Goal: Task Accomplishment & Management: Manage account settings

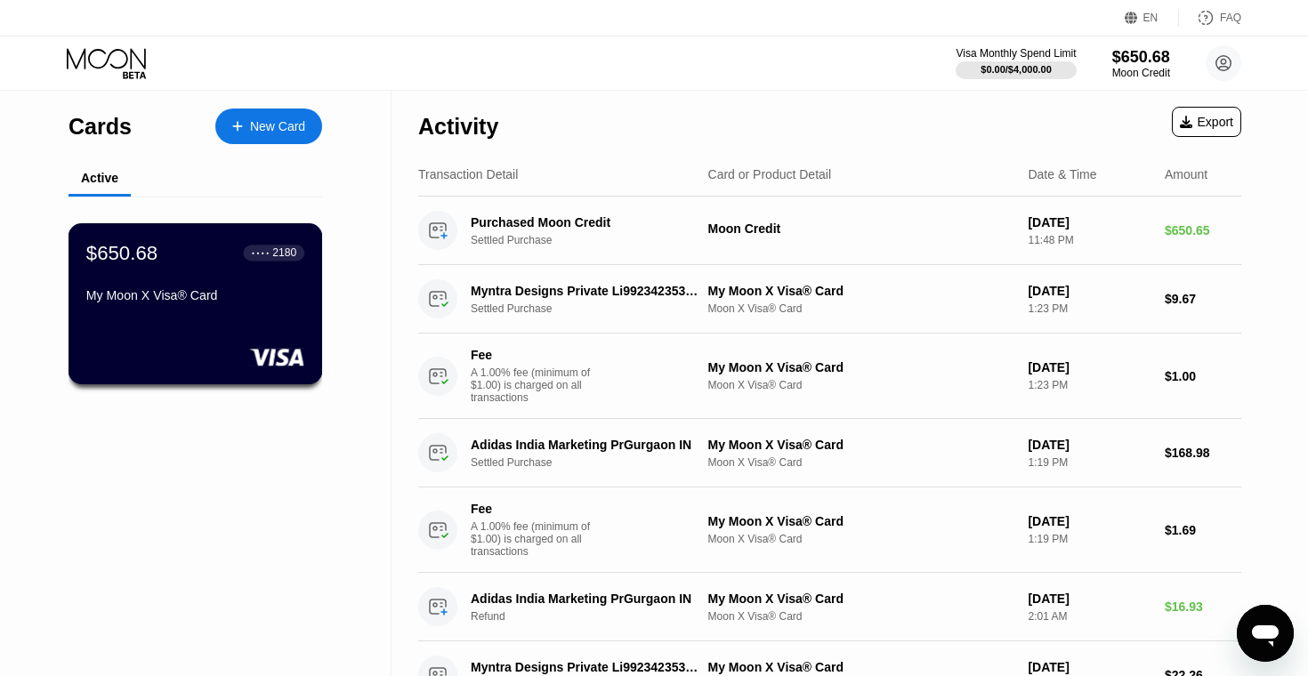
click at [199, 289] on div "My Moon X Visa® Card" at bounding box center [195, 295] width 218 height 14
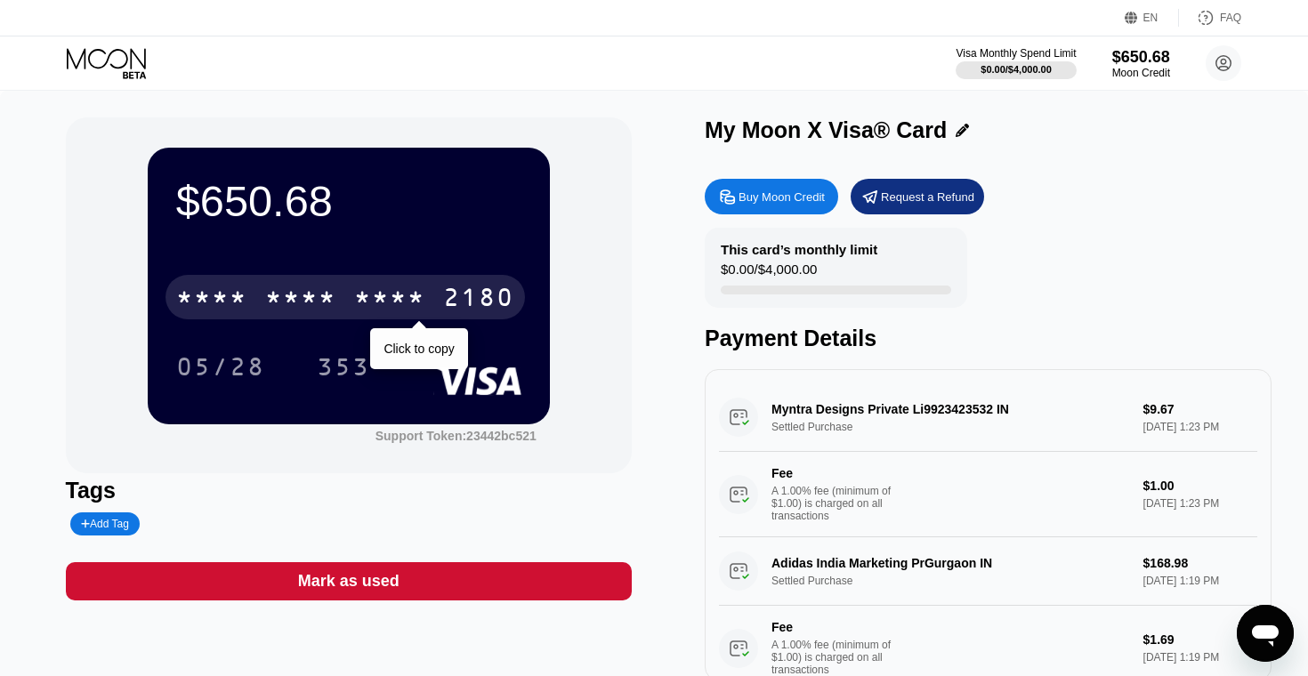
click at [307, 298] on div "* * * *" at bounding box center [300, 300] width 71 height 28
click at [335, 298] on div "6500" at bounding box center [300, 300] width 71 height 28
click at [402, 281] on div "* * * * * * * * * * * * 2180" at bounding box center [344, 297] width 359 height 44
click at [375, 286] on div "* * * *" at bounding box center [389, 300] width 71 height 28
click at [423, 288] on div "* * * *" at bounding box center [389, 300] width 71 height 28
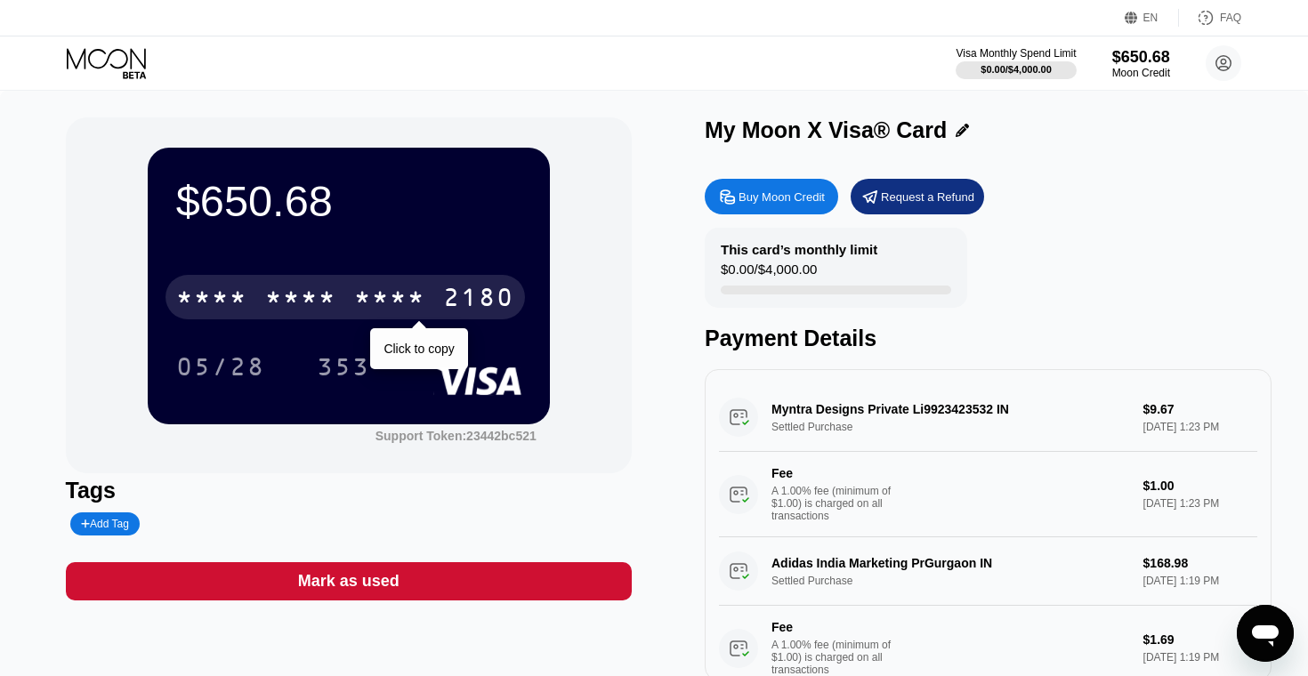
click at [391, 290] on div "* * * *" at bounding box center [389, 300] width 71 height 28
click at [391, 290] on div "2107" at bounding box center [389, 300] width 71 height 28
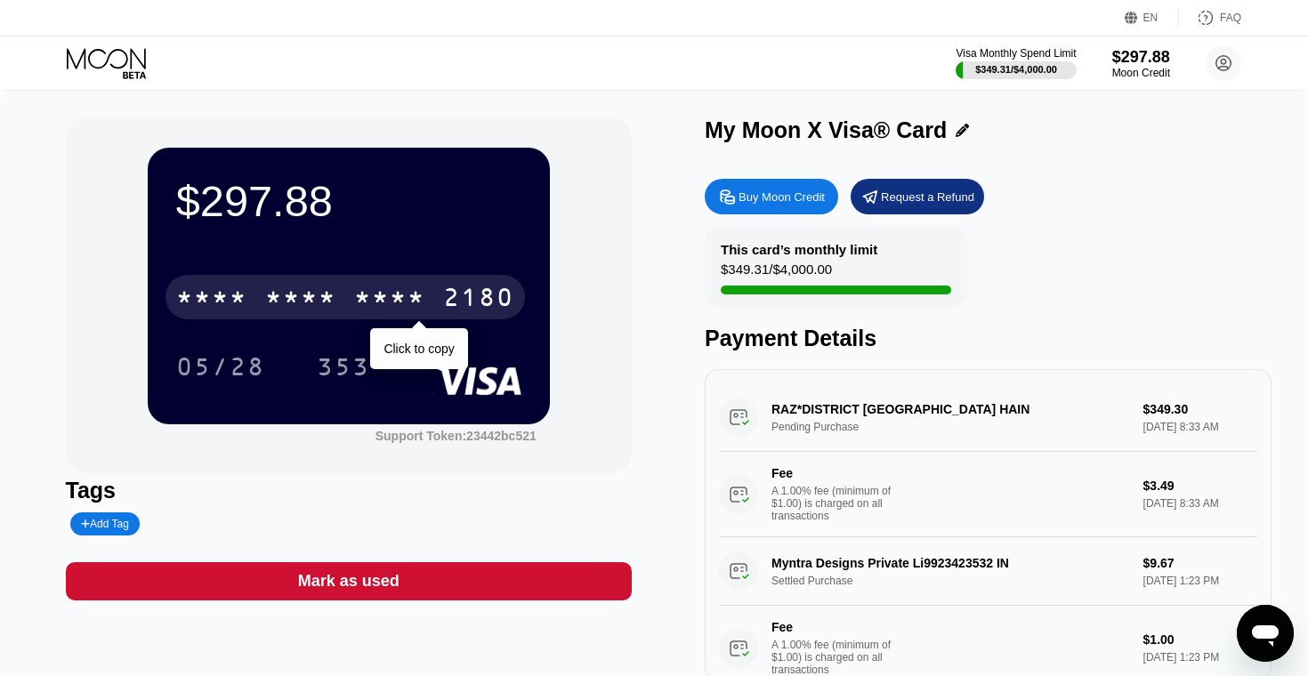
click at [398, 295] on div "* * * *" at bounding box center [389, 300] width 71 height 28
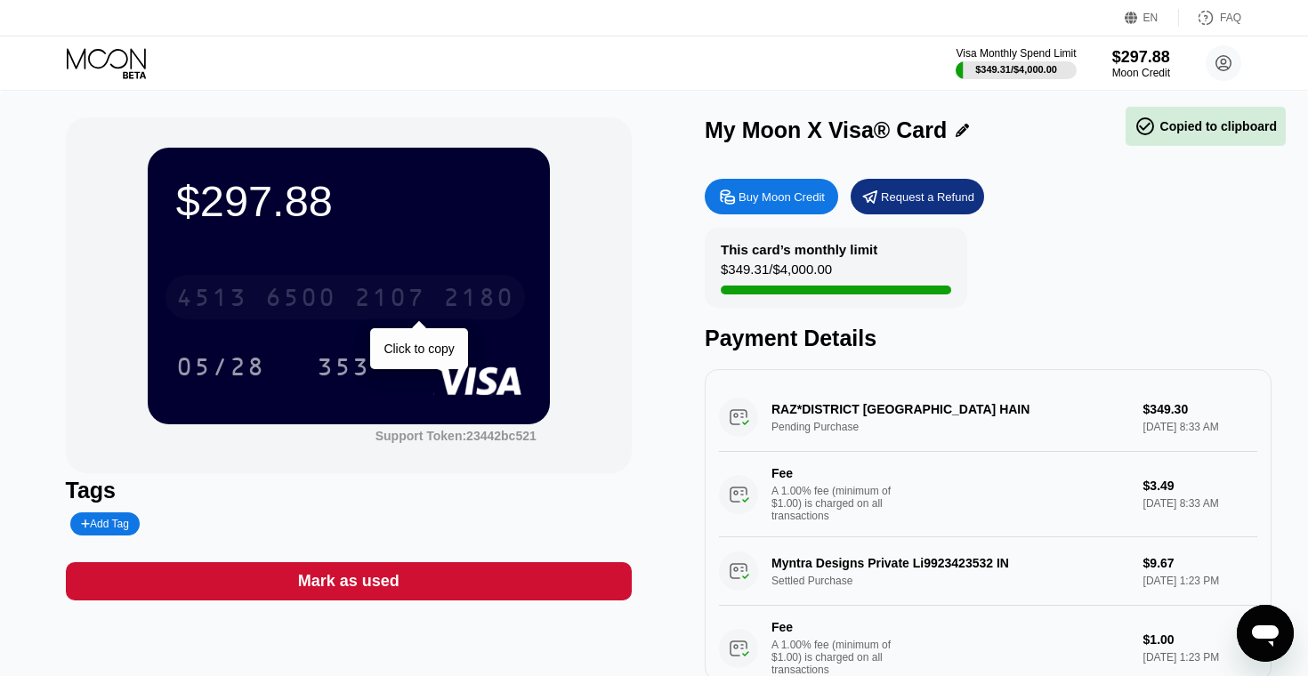
click at [334, 297] on div "6500" at bounding box center [300, 300] width 71 height 28
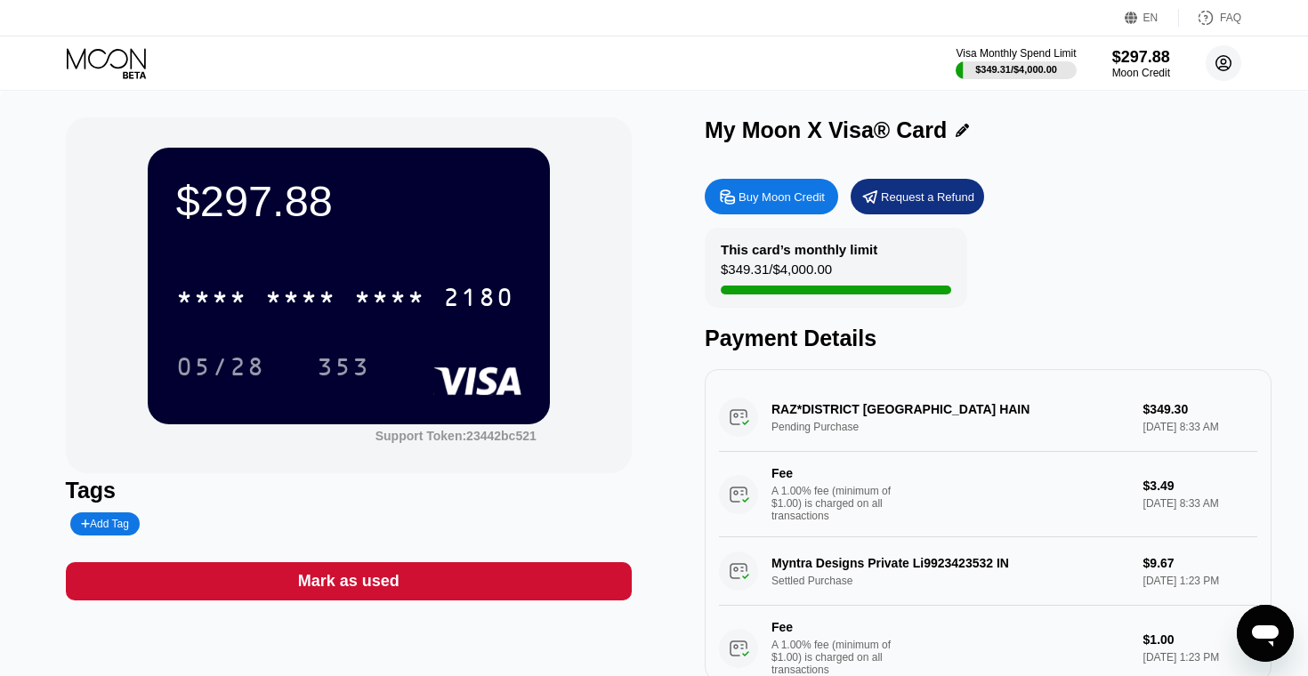
click at [1221, 59] on circle at bounding box center [1224, 63] width 36 height 36
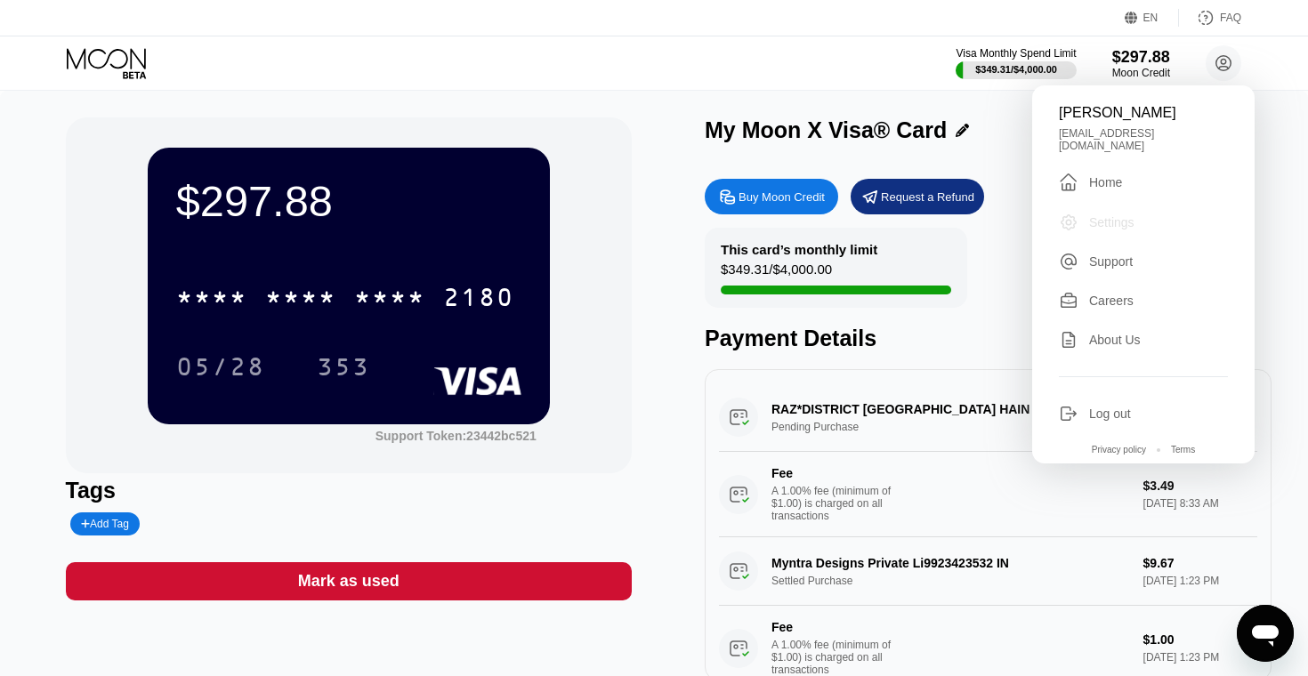
click at [1121, 215] on div "Settings" at bounding box center [1111, 222] width 45 height 14
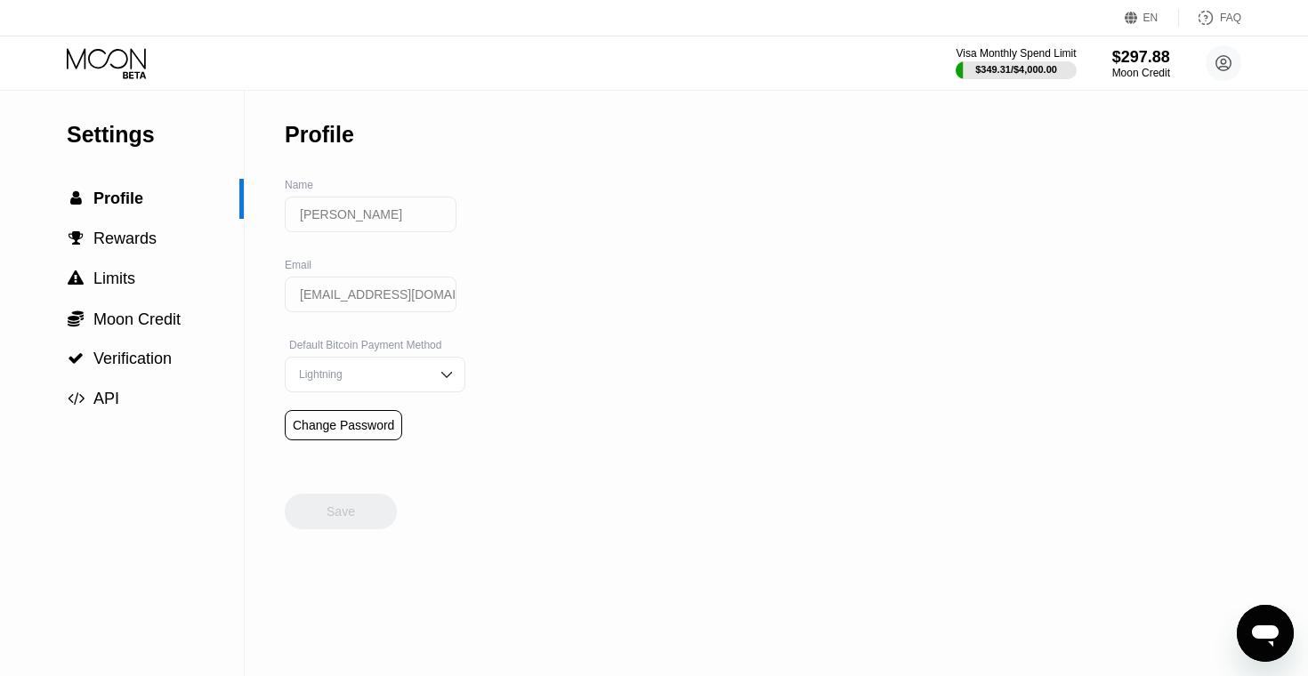
click at [361, 369] on div "Lightning" at bounding box center [362, 374] width 134 height 12
click at [361, 368] on div "Lightning" at bounding box center [362, 374] width 134 height 12
click at [112, 231] on span "Rewards" at bounding box center [124, 239] width 63 height 18
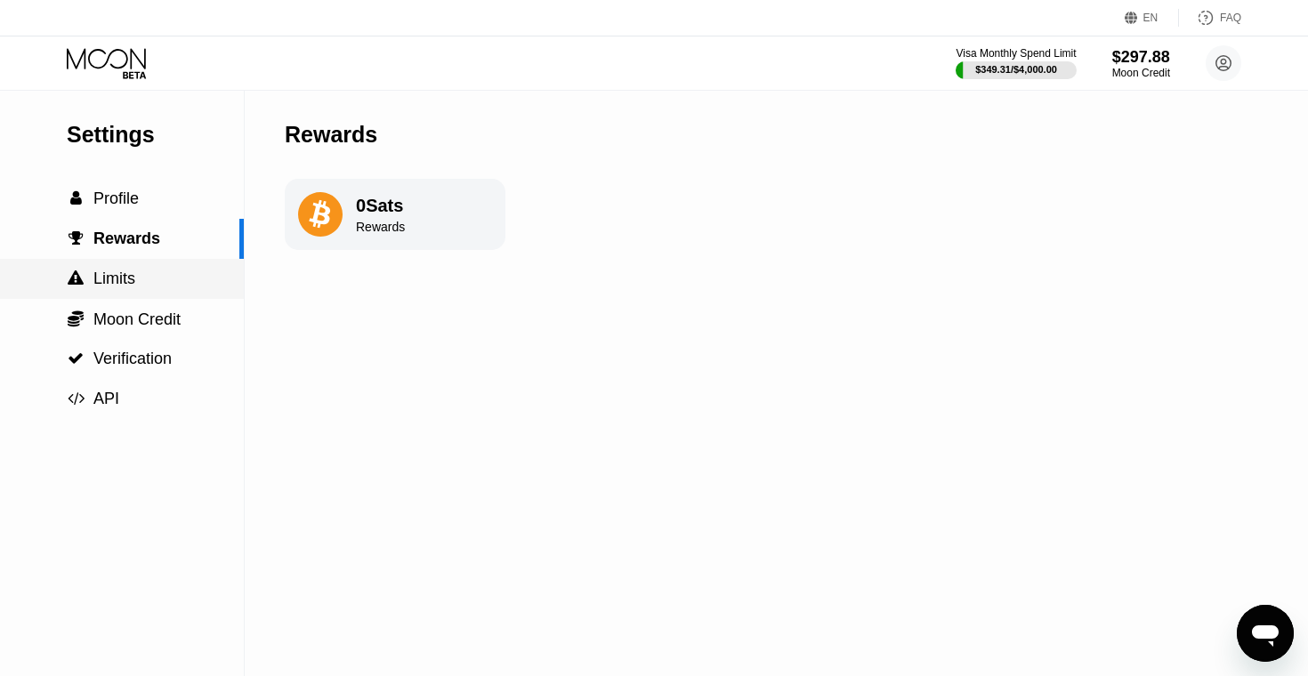
click at [112, 261] on div " Limits" at bounding box center [122, 279] width 244 height 40
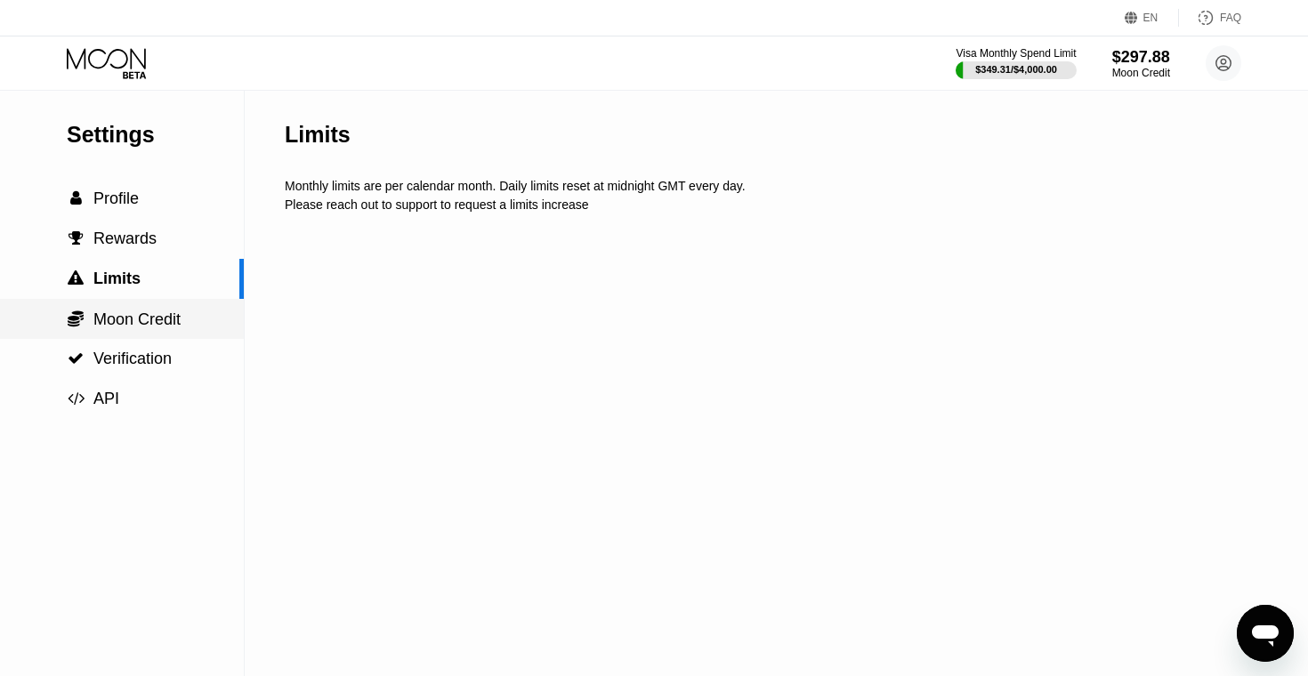
click at [117, 303] on div " Moon Credit" at bounding box center [122, 319] width 244 height 40
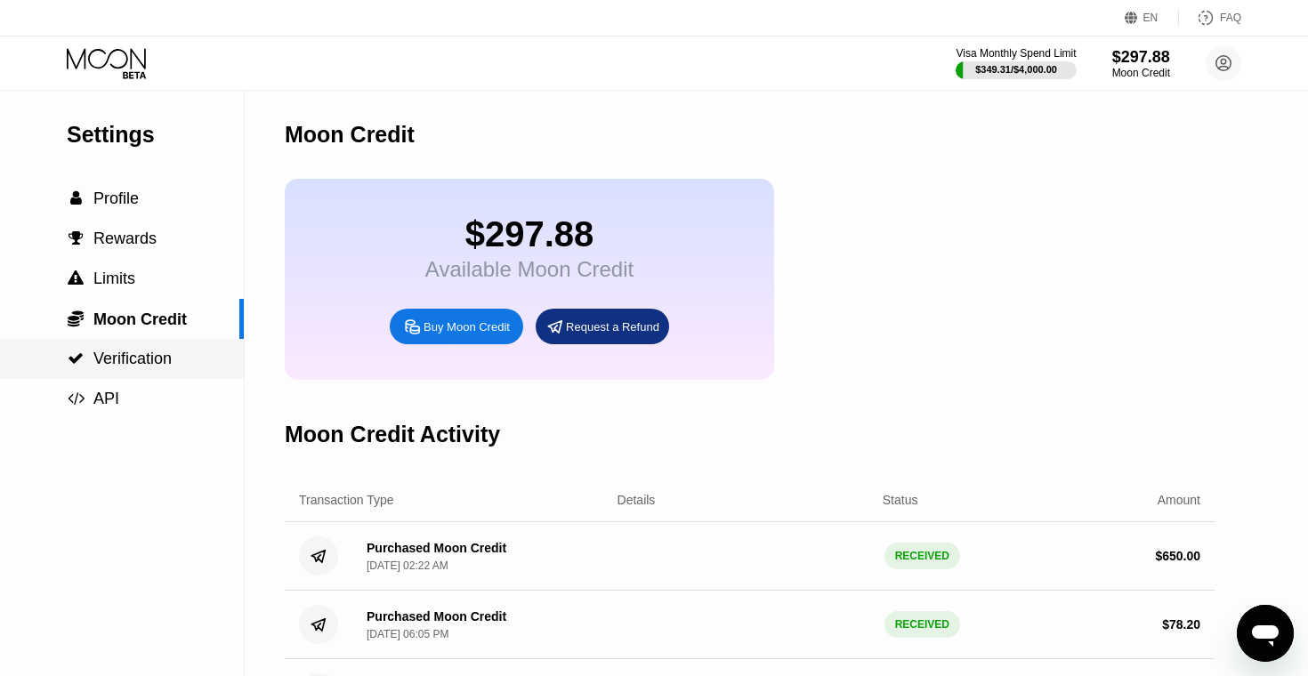
click at [127, 360] on span "Verification" at bounding box center [132, 359] width 78 height 18
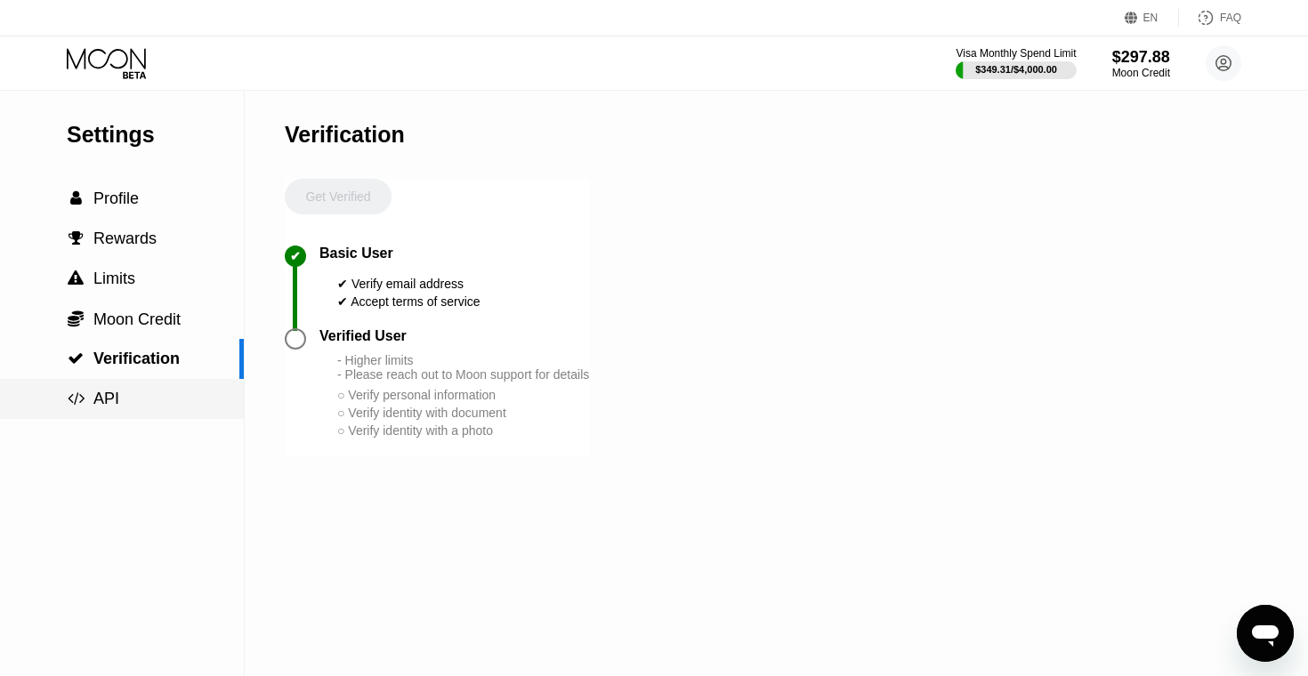
click at [110, 405] on span "API" at bounding box center [106, 399] width 26 height 18
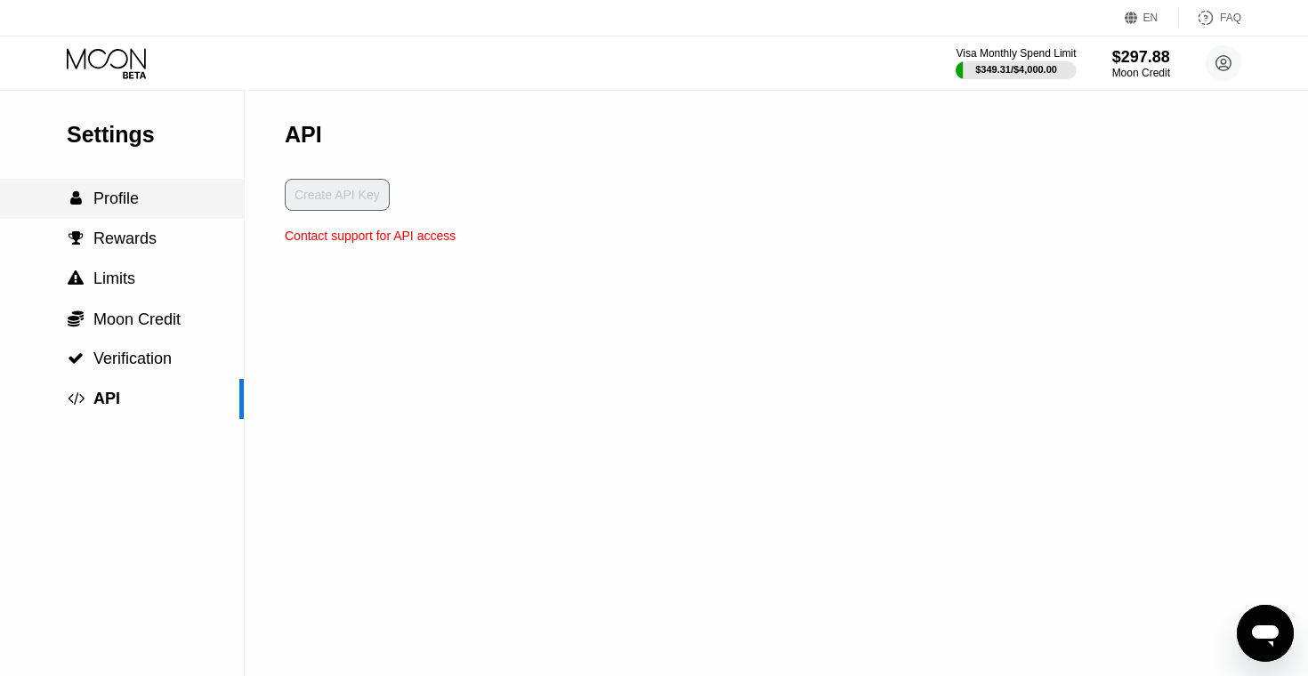
click at [127, 217] on div " Profile" at bounding box center [122, 199] width 244 height 40
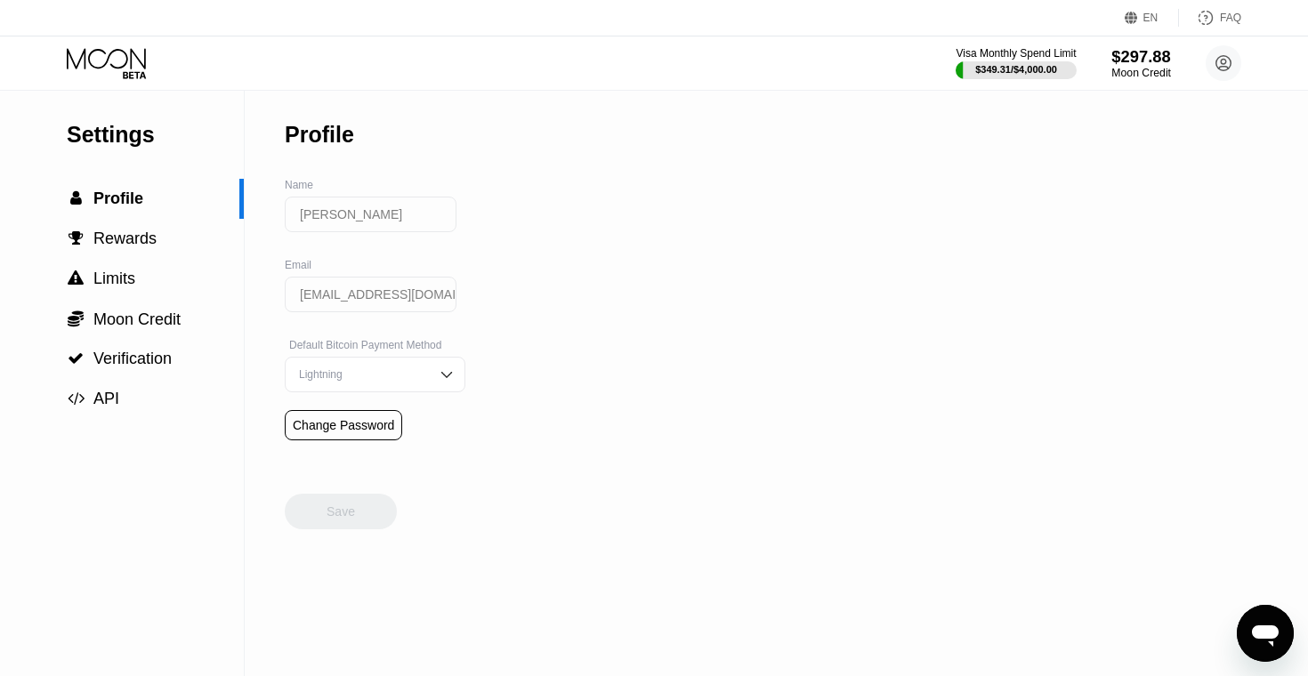
click at [1148, 58] on div "$297.88" at bounding box center [1141, 56] width 60 height 19
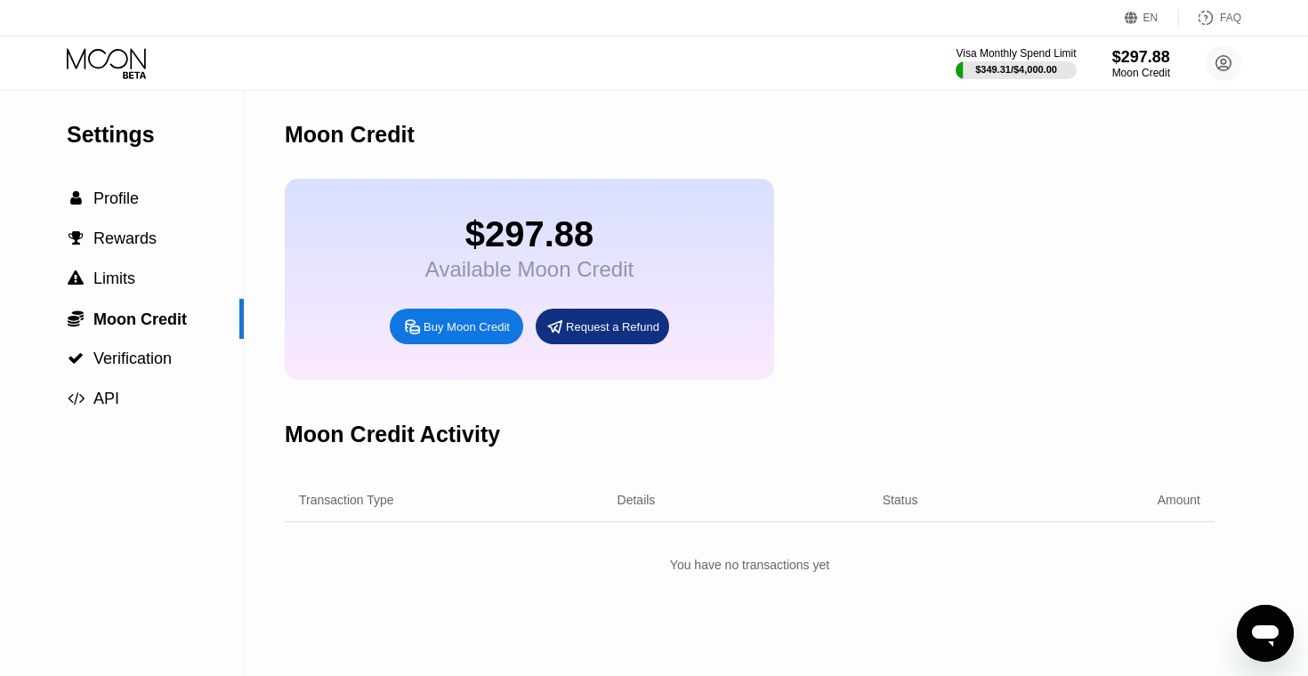
click at [603, 327] on div "Request a Refund" at bounding box center [612, 326] width 93 height 15
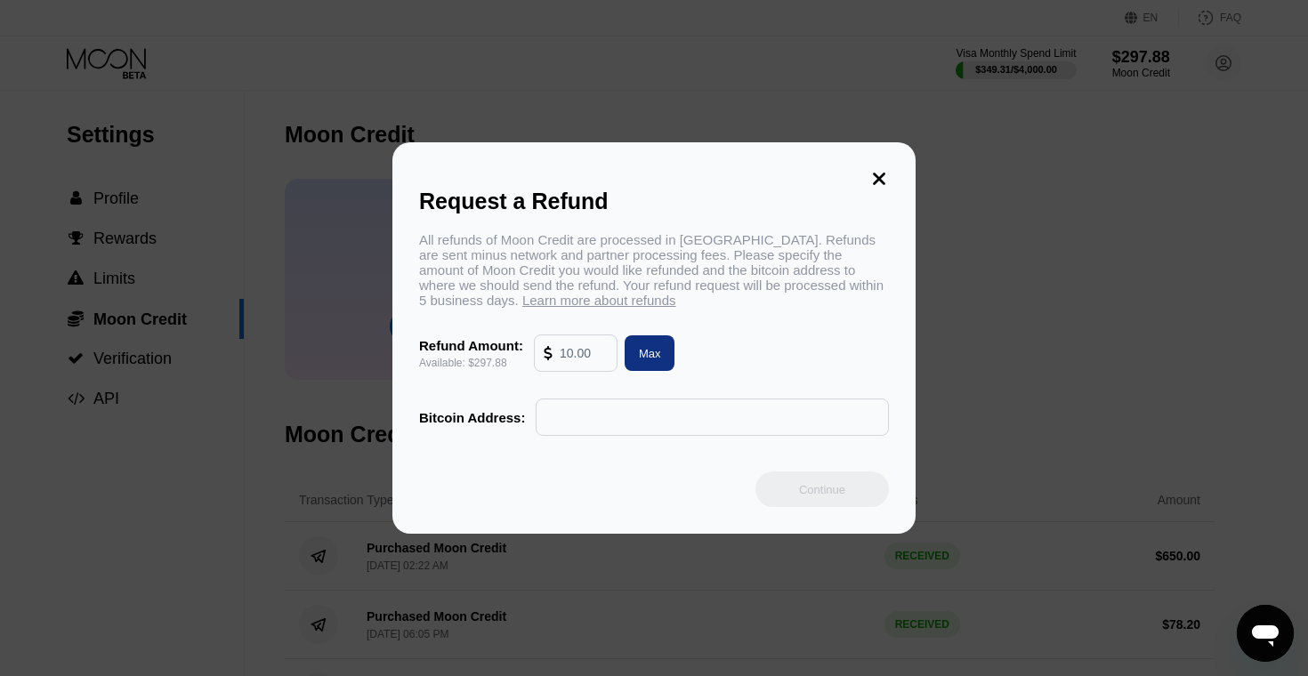
click at [598, 349] on input "text" at bounding box center [584, 353] width 48 height 36
click at [640, 361] on div "Max" at bounding box center [650, 353] width 22 height 15
type input "297.88"
click at [650, 410] on input "text" at bounding box center [712, 418] width 334 height 36
click at [883, 181] on icon at bounding box center [879, 179] width 12 height 12
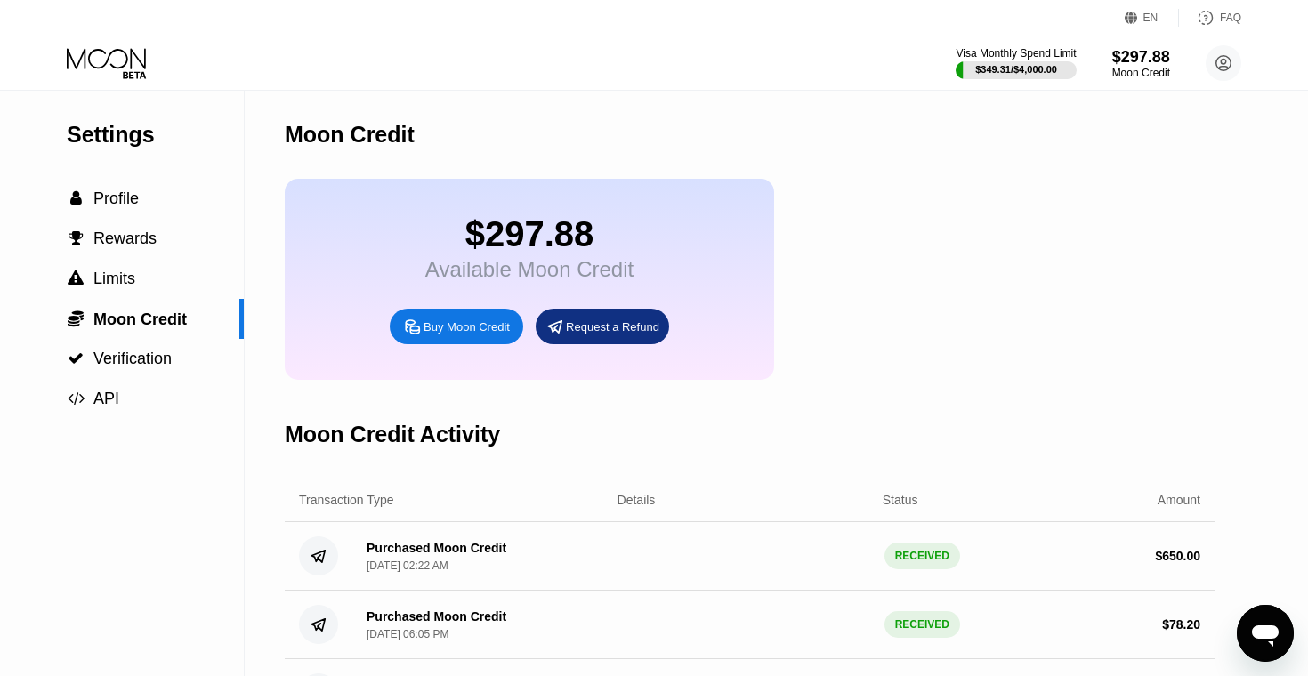
click at [1243, 626] on div "Open messaging window" at bounding box center [1265, 633] width 53 height 53
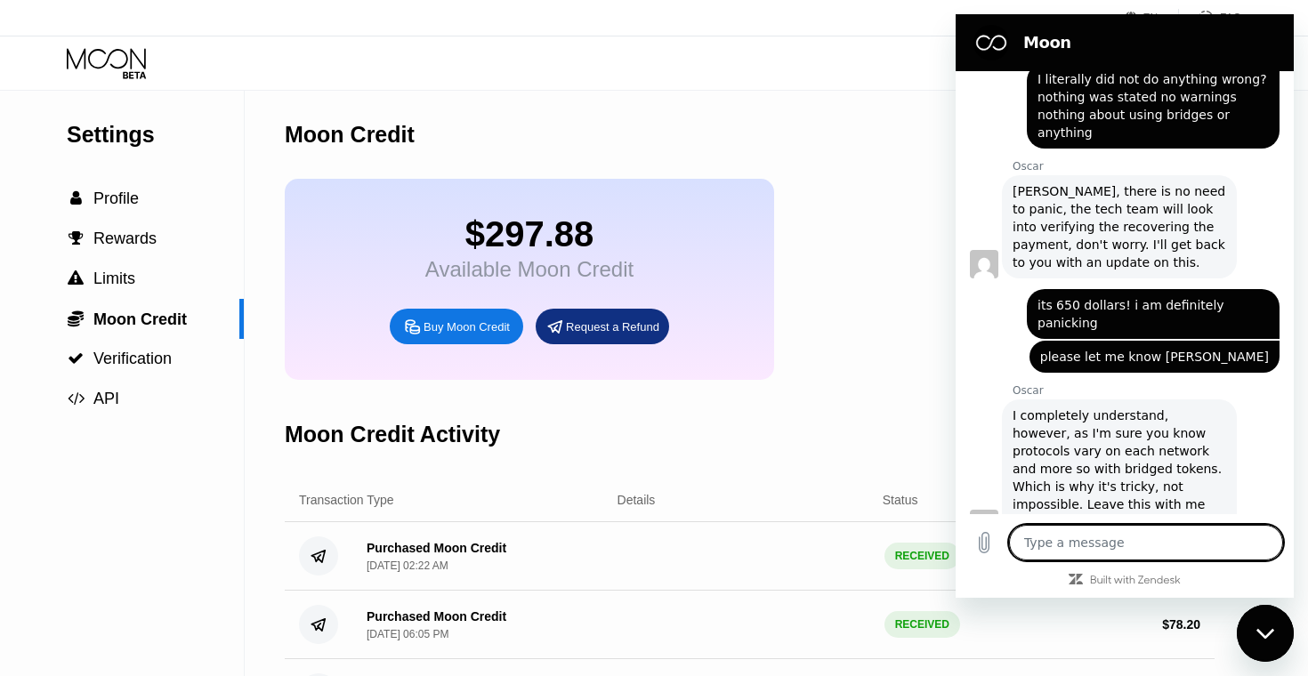
scroll to position [4694, 0]
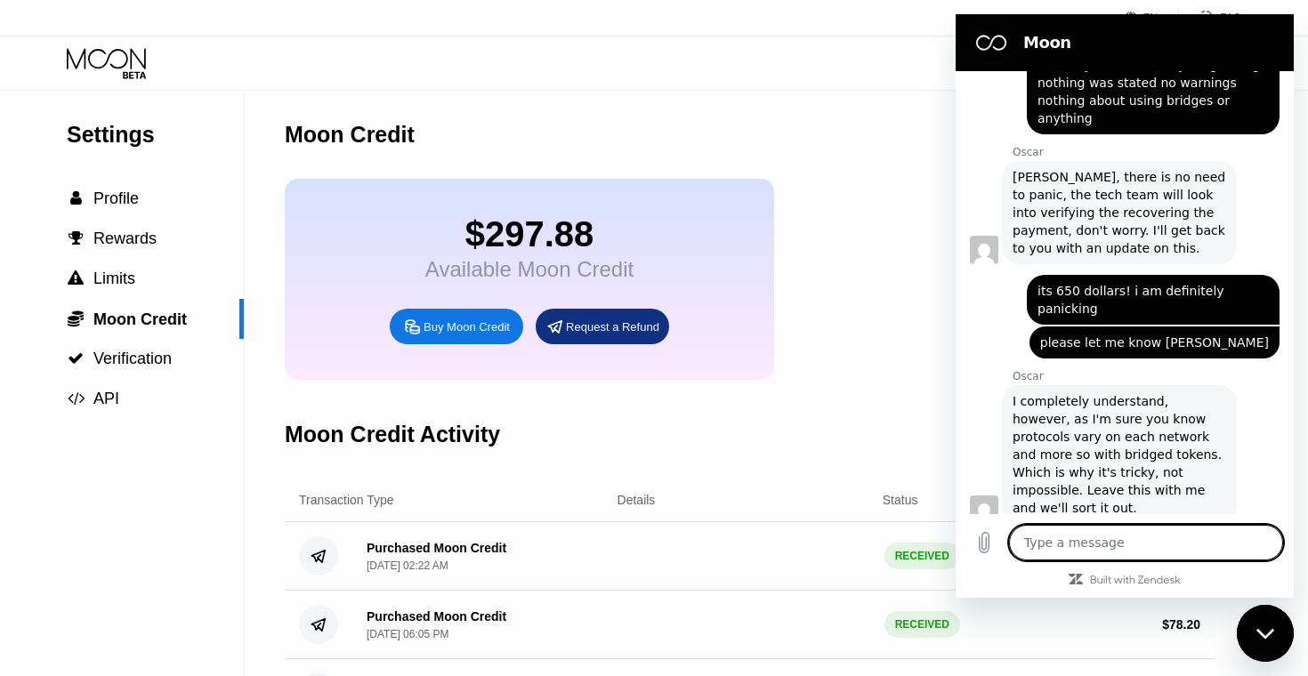
type textarea "h"
type textarea "x"
type textarea "he"
type textarea "x"
type textarea "hey"
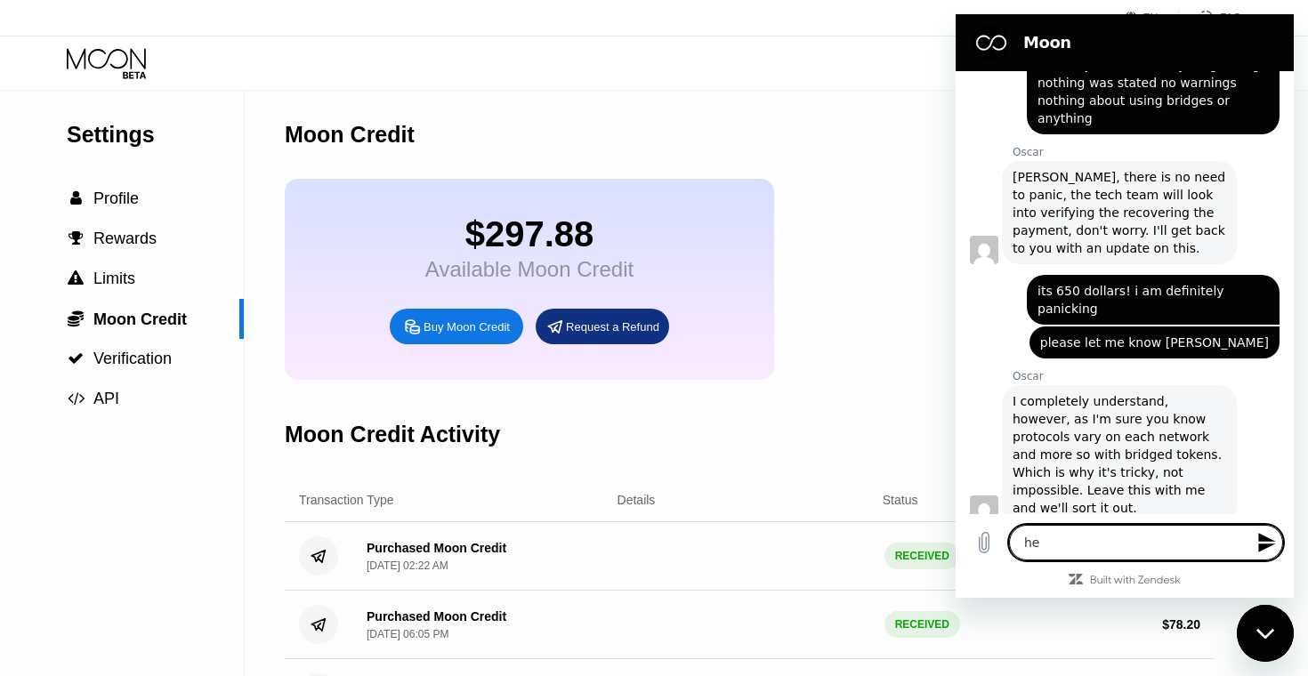
type textarea "x"
type textarea "hey"
type textarea "x"
type textarea "hey i"
type textarea "x"
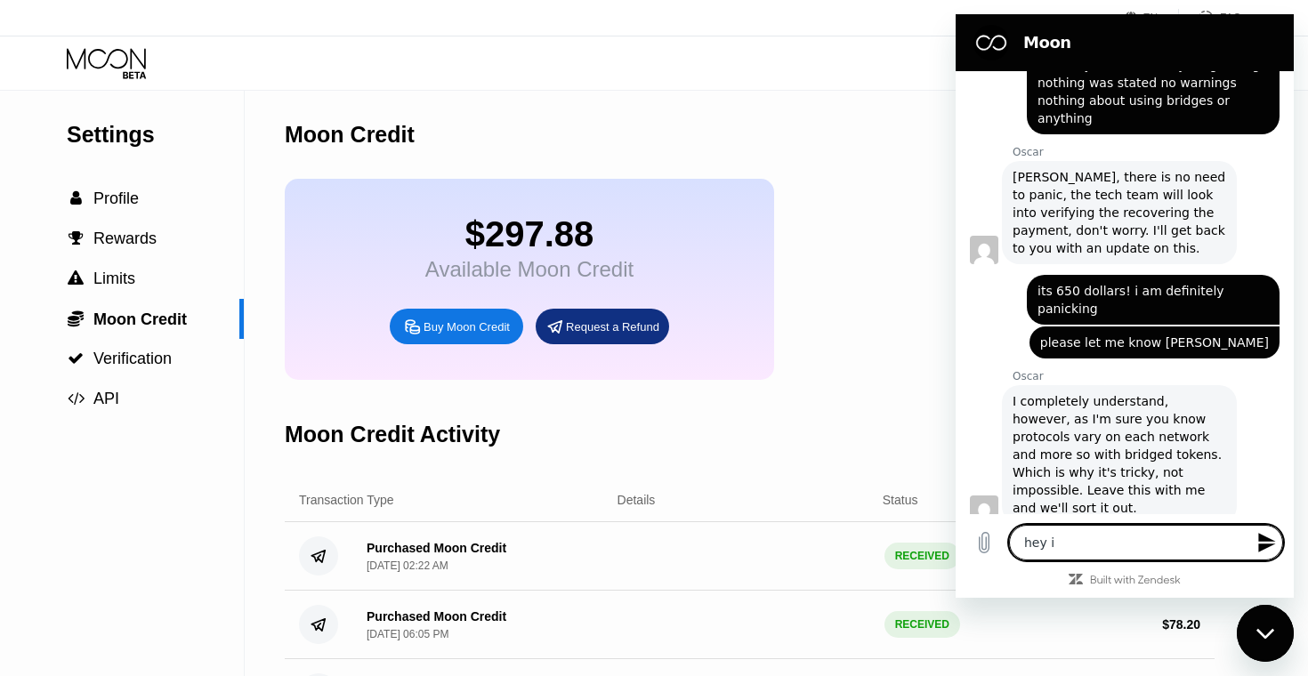
type textarea "hey ie"
type textarea "x"
type textarea "hey ie"
type textarea "x"
type textarea "hey ie"
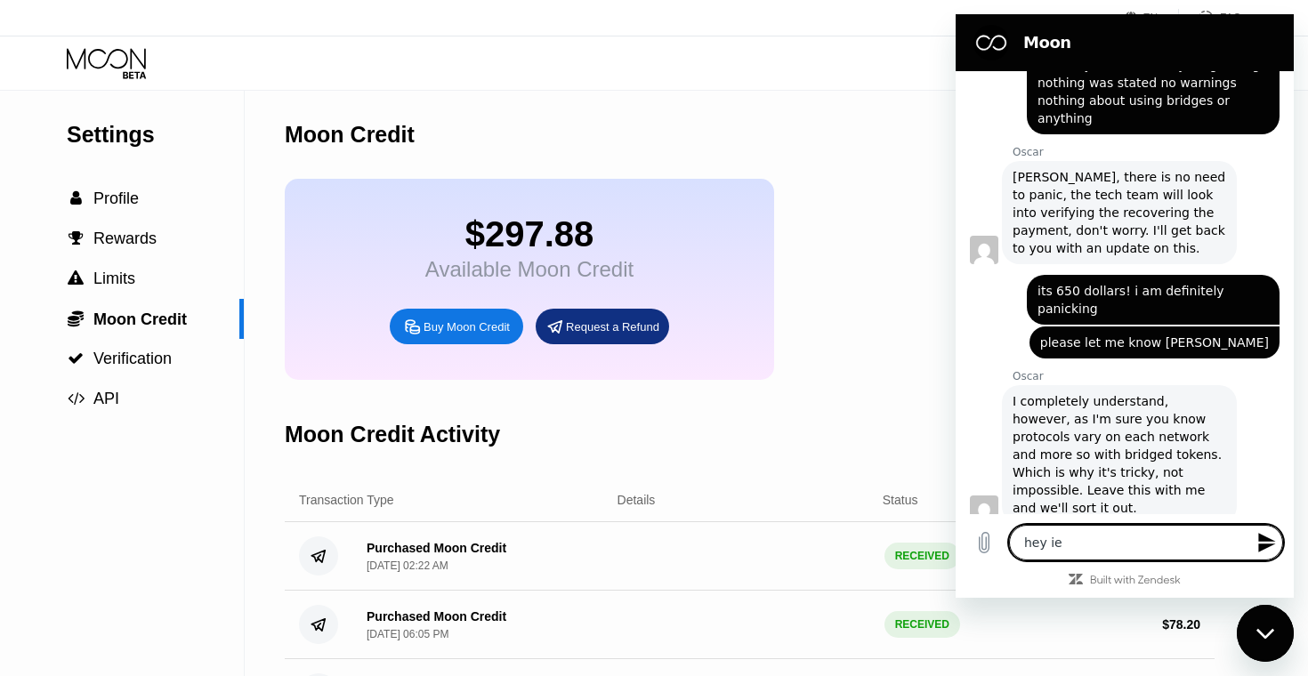
type textarea "x"
type textarea "hey i"
type textarea "x"
type textarea "hey it"
type textarea "x"
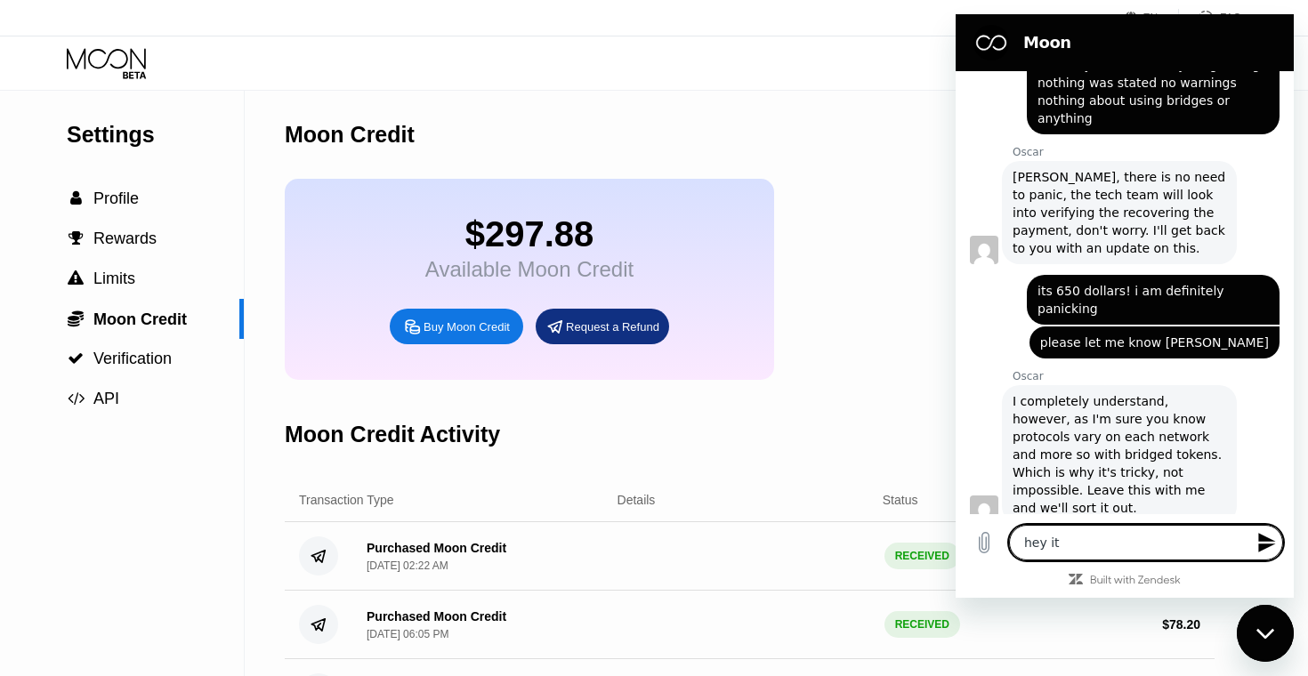
type textarea "hey it"
type textarea "x"
type textarea "hey it w"
type textarea "x"
type textarea "hey it wo"
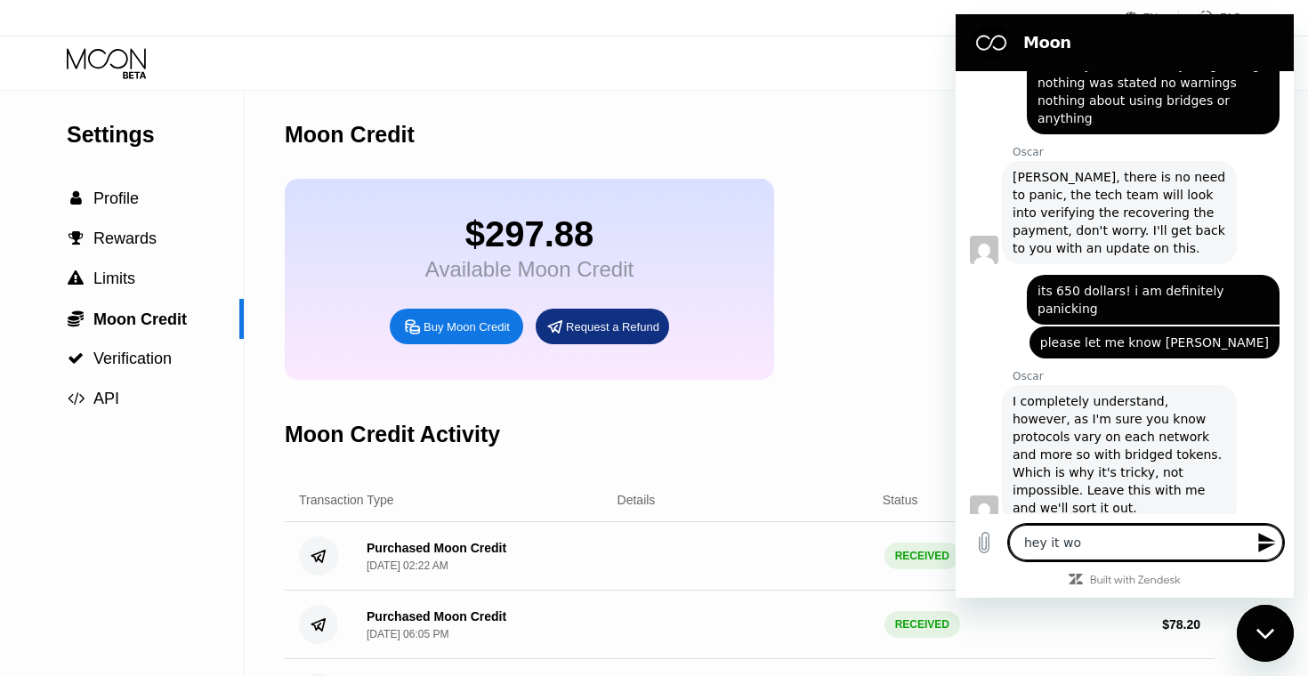
type textarea "x"
type textarea "hey it wok"
type textarea "x"
type textarea "hey it wo"
type textarea "x"
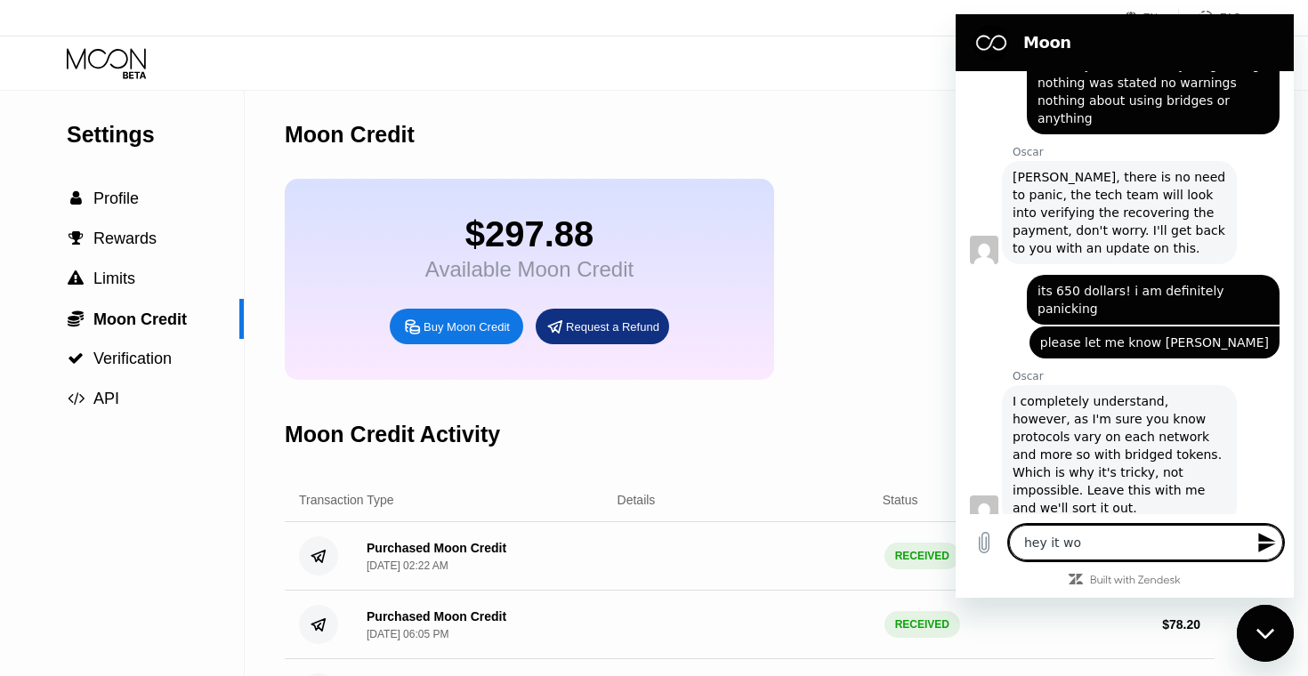
type textarea "hey it w"
type textarea "x"
type textarea "hey it"
type textarea "x"
type textarea "hey it"
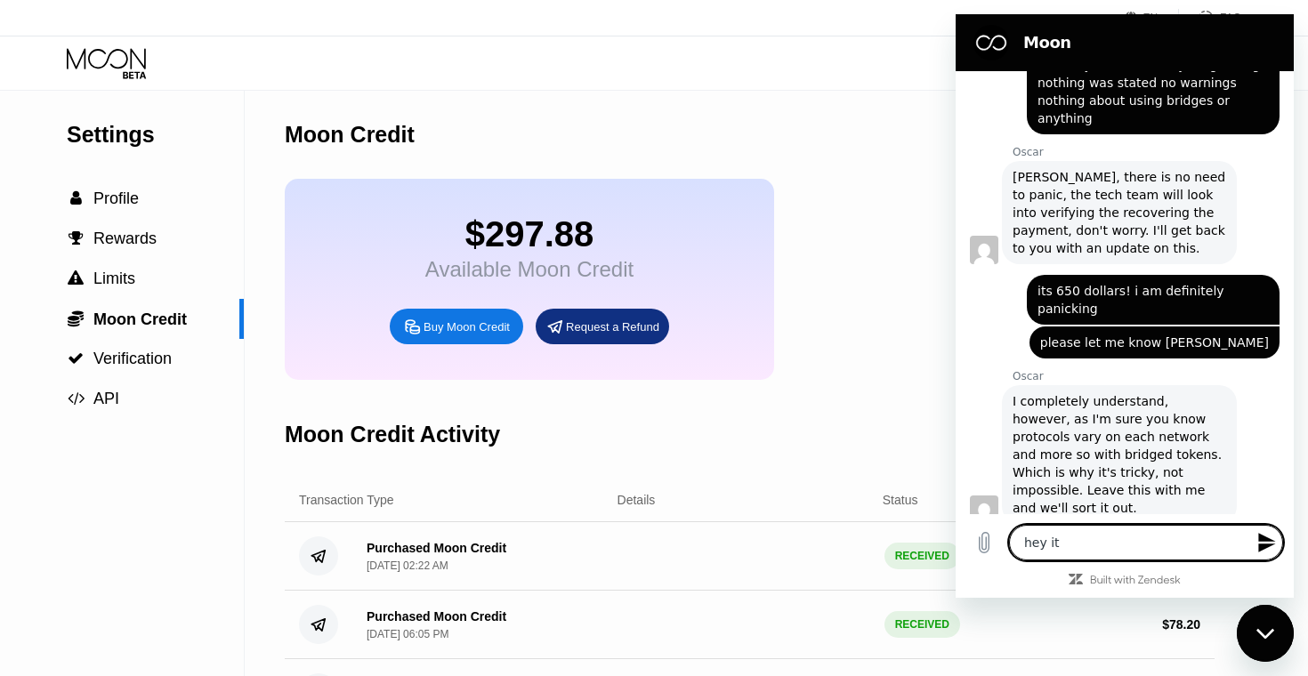
type textarea "x"
type textarea "hey i"
type textarea "x"
type textarea "hey"
type textarea "x"
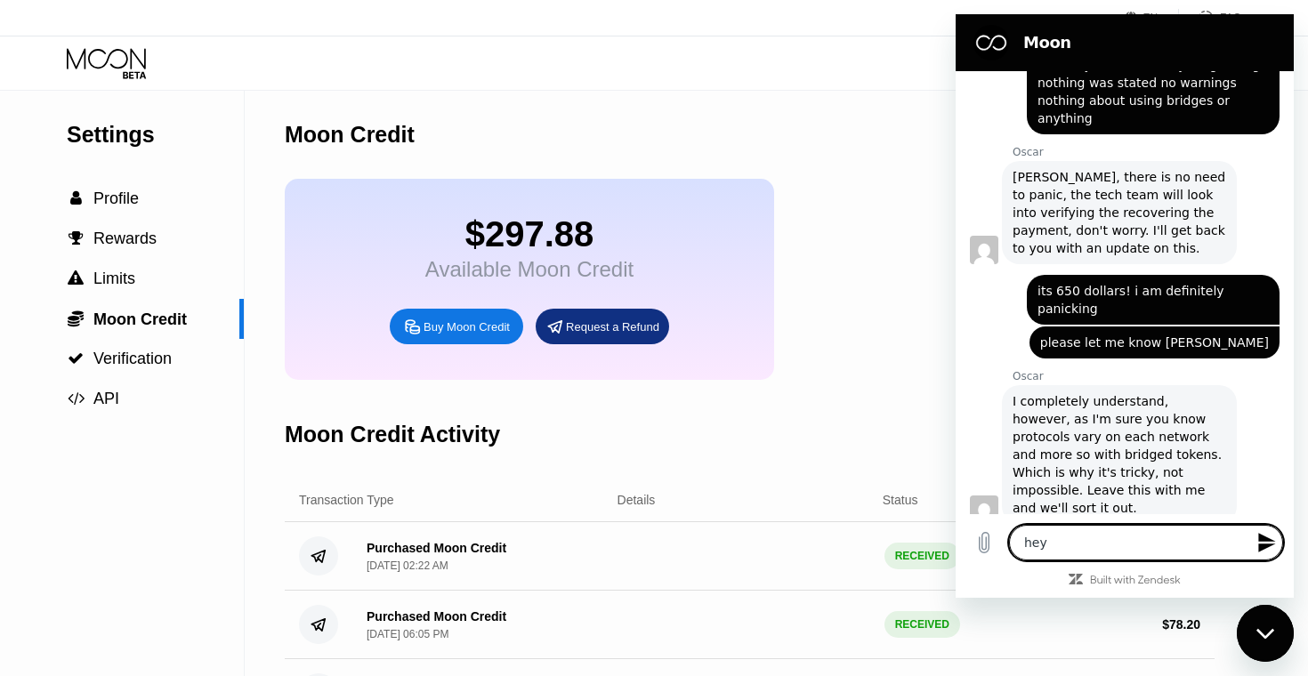
type textarea "hey"
type textarea "x"
type textarea "he"
type textarea "x"
type textarea "h"
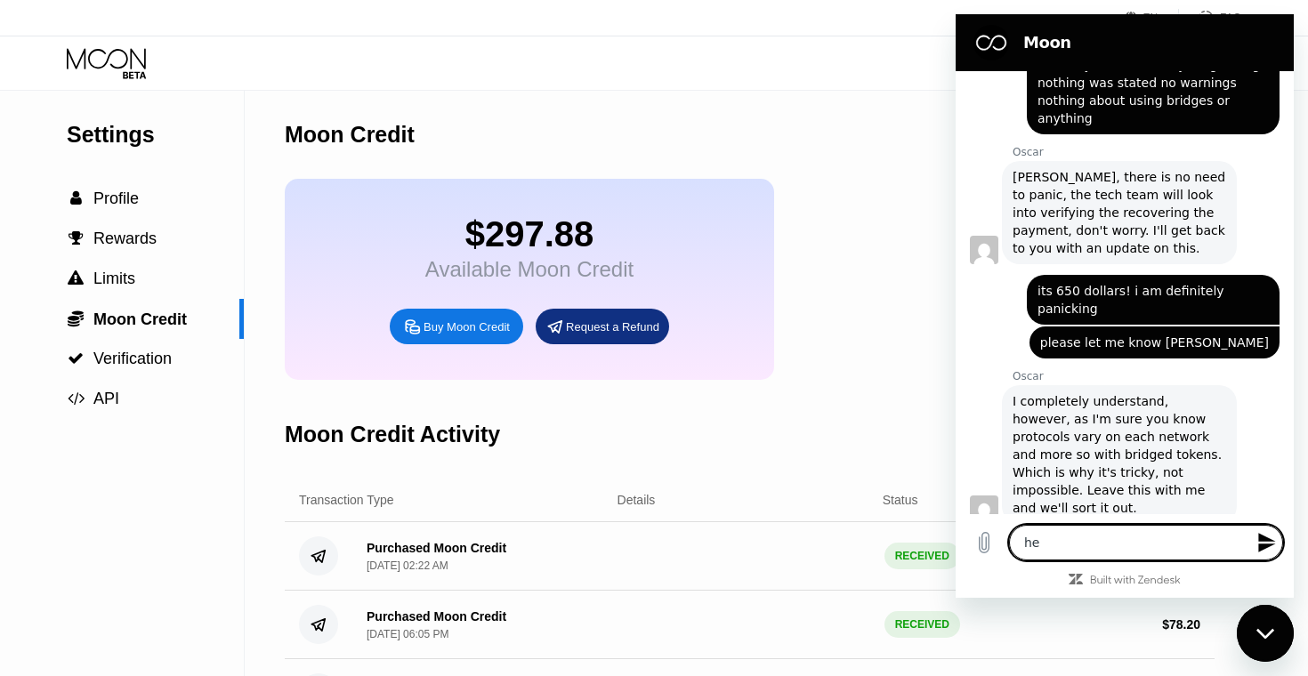
type textarea "x"
click at [839, 335] on div "$297.88 Available Moon Credit Buy Moon Credit Request a Refund" at bounding box center [750, 279] width 930 height 201
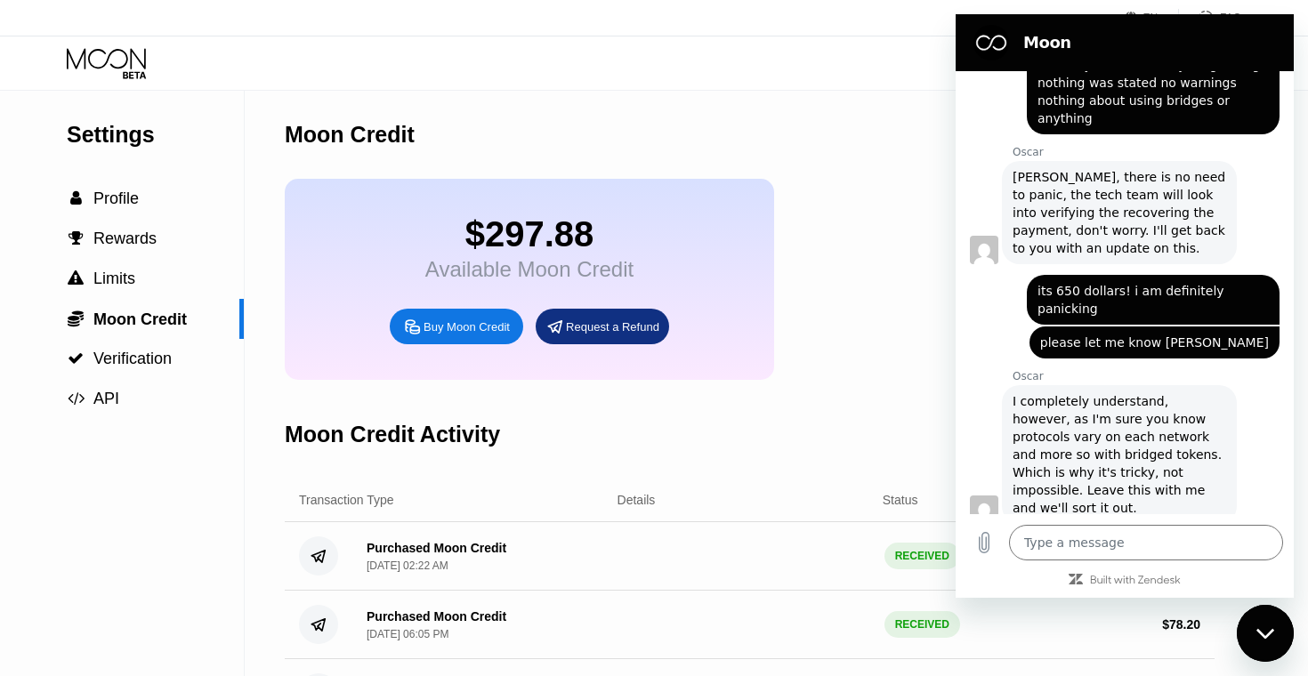
click at [1256, 641] on div "Close messaging window" at bounding box center [1265, 633] width 53 height 53
type textarea "x"
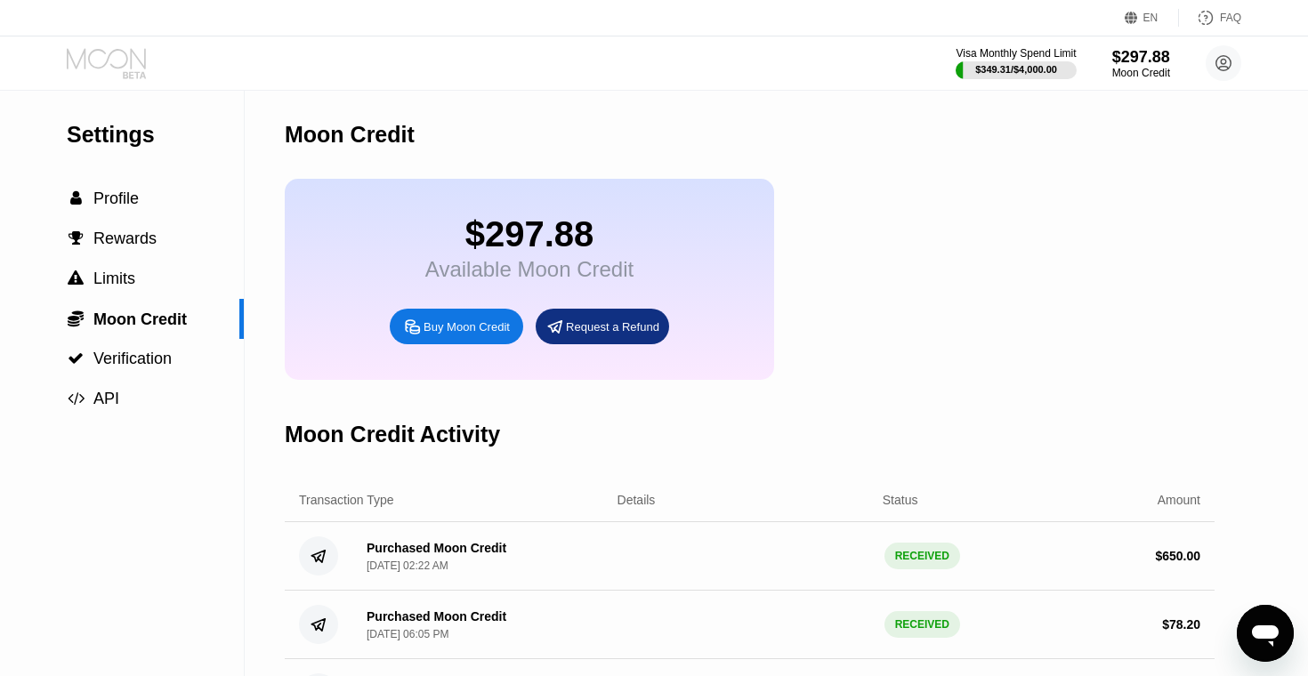
click at [133, 64] on icon at bounding box center [108, 63] width 83 height 31
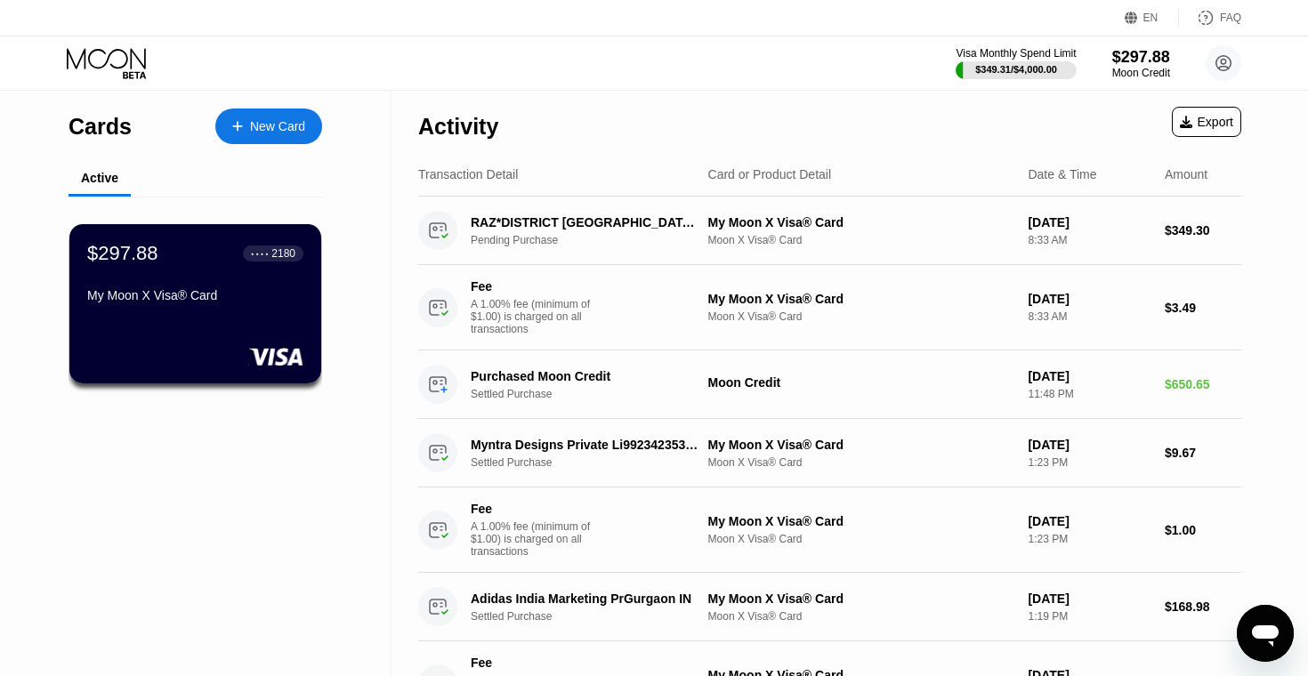
click at [823, 270] on div "Fee A 1.00% fee (minimum of $1.00) is charged on all transactions My Moon X Vis…" at bounding box center [829, 307] width 823 height 85
